Goal: Communication & Community: Answer question/provide support

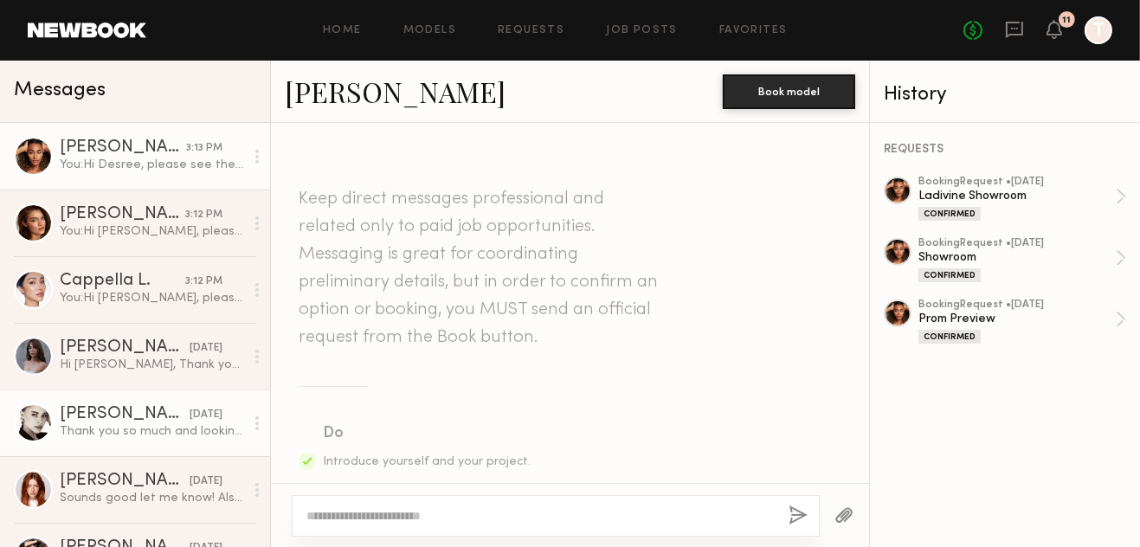
scroll to position [2537, 0]
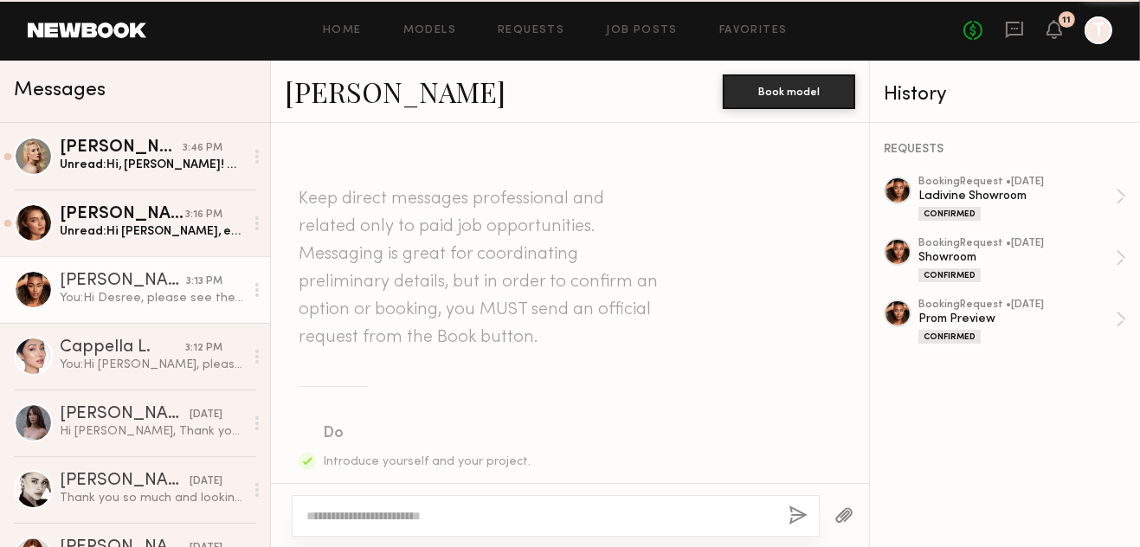
scroll to position [2401, 0]
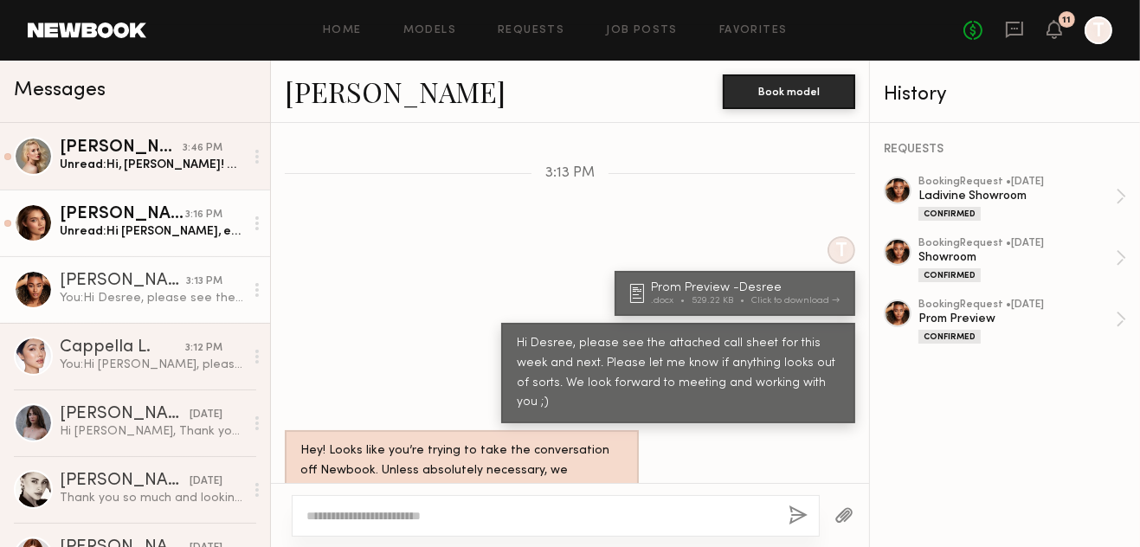
click at [135, 209] on div "[PERSON_NAME]" at bounding box center [123, 214] width 126 height 17
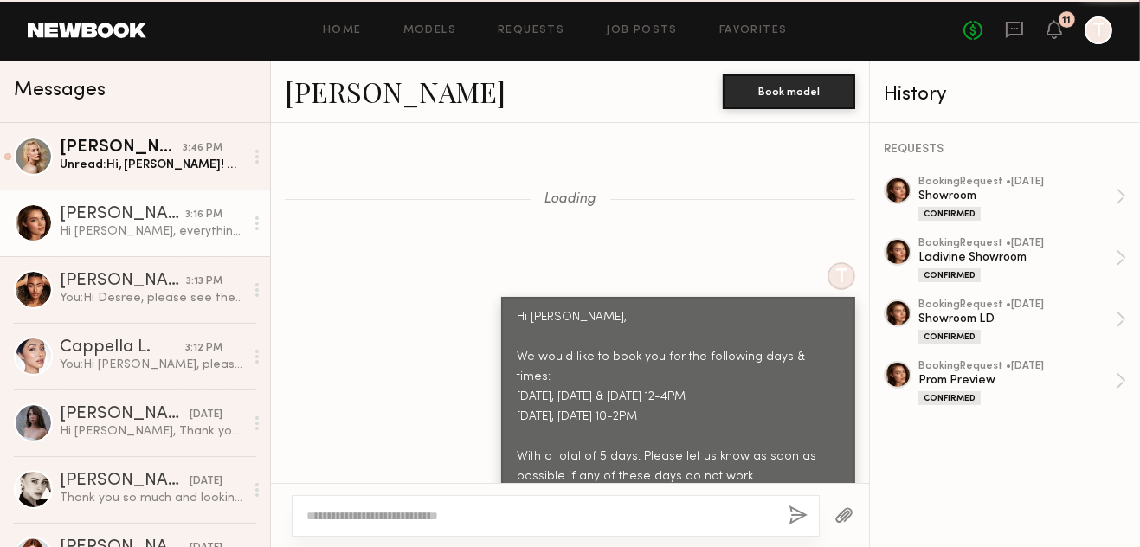
scroll to position [1625, 0]
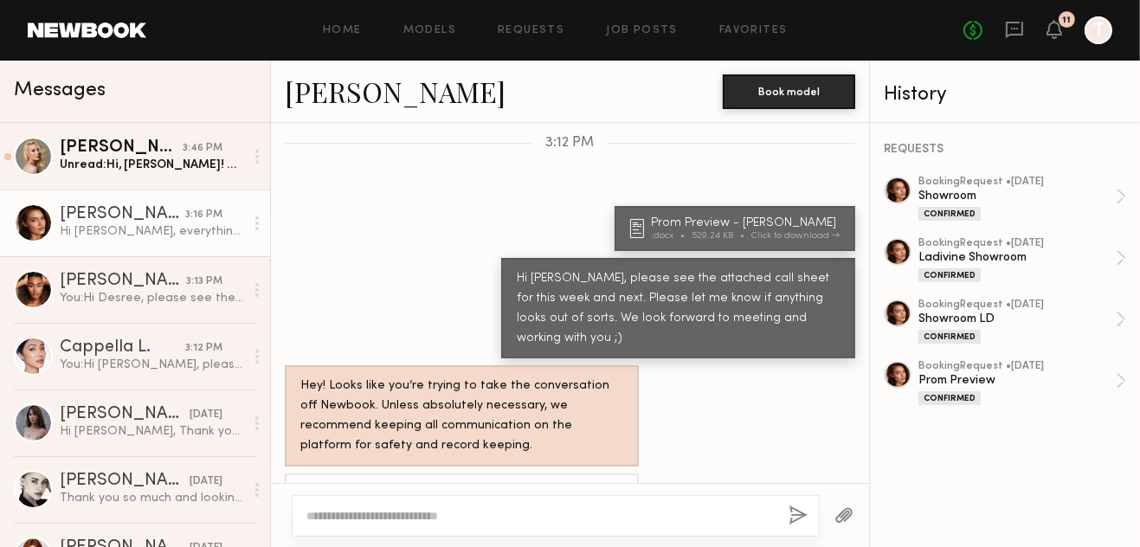
click at [651, 519] on textarea at bounding box center [540, 515] width 468 height 17
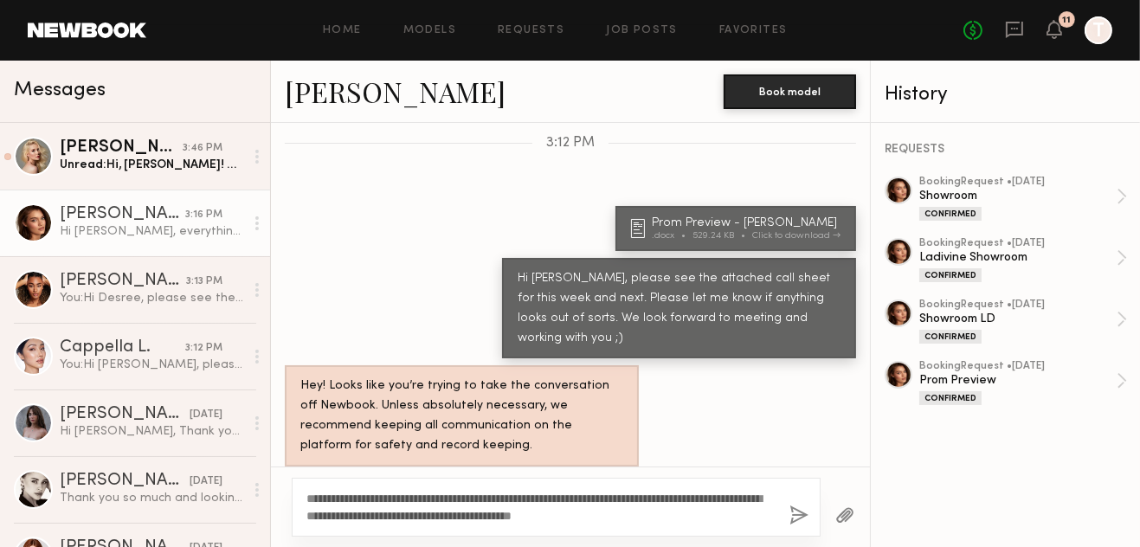
type textarea "**********"
click at [802, 513] on button "button" at bounding box center [799, 517] width 19 height 22
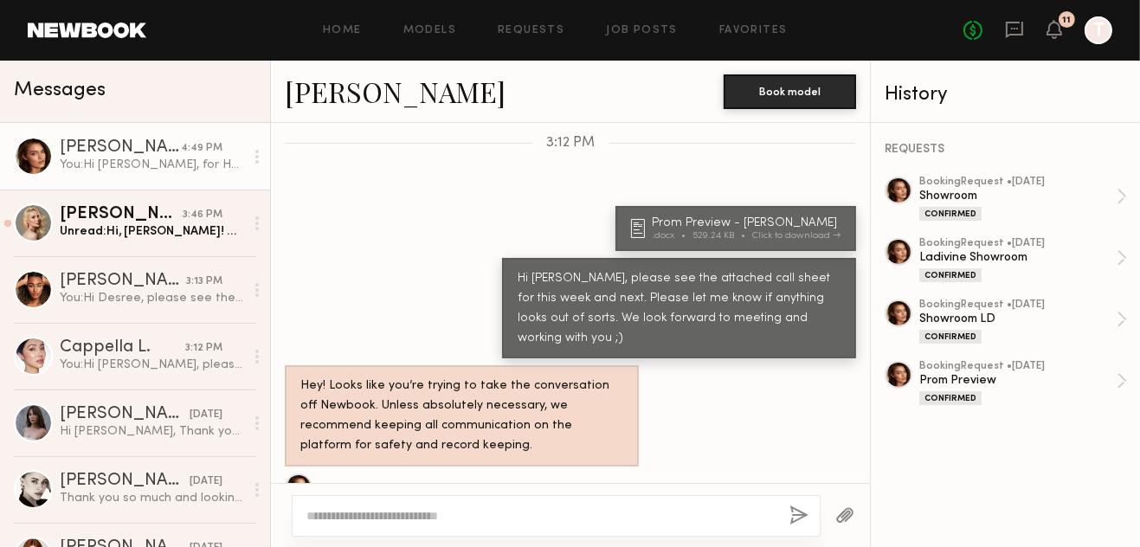
scroll to position [1882, 0]
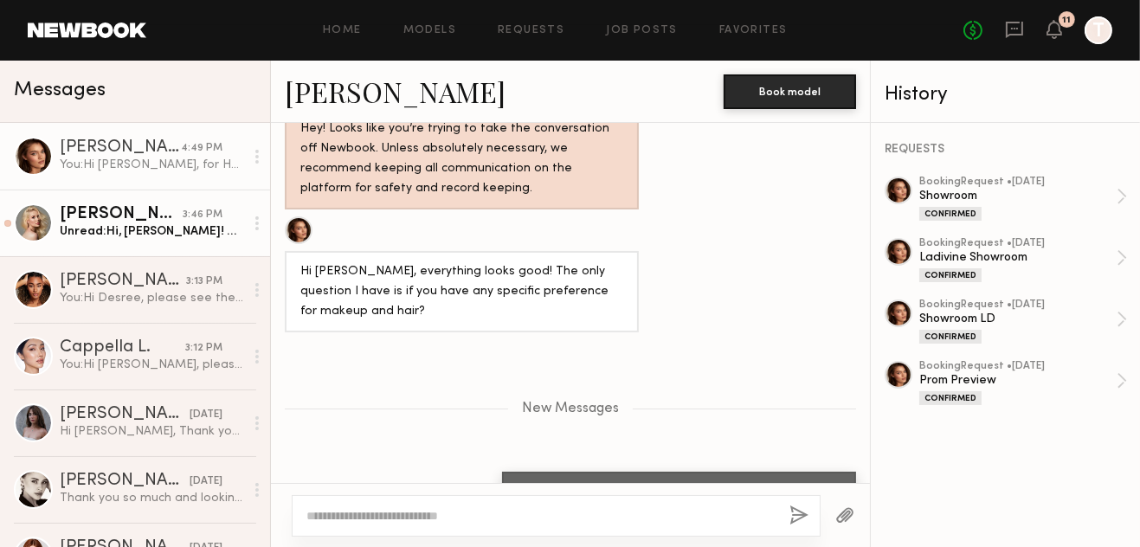
click at [125, 234] on div "Unread: Hi, Jade! 👋🏻 Hope all’s well and thanks for getting in touch! 😊 Yes I’m…" at bounding box center [152, 231] width 184 height 16
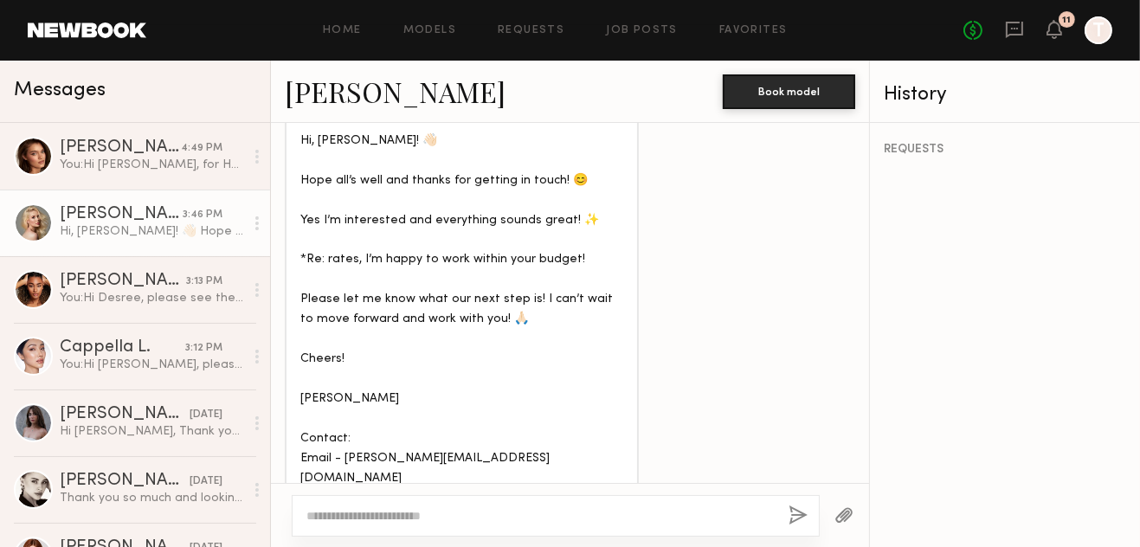
scroll to position [1633, 0]
